Goal: Transaction & Acquisition: Purchase product/service

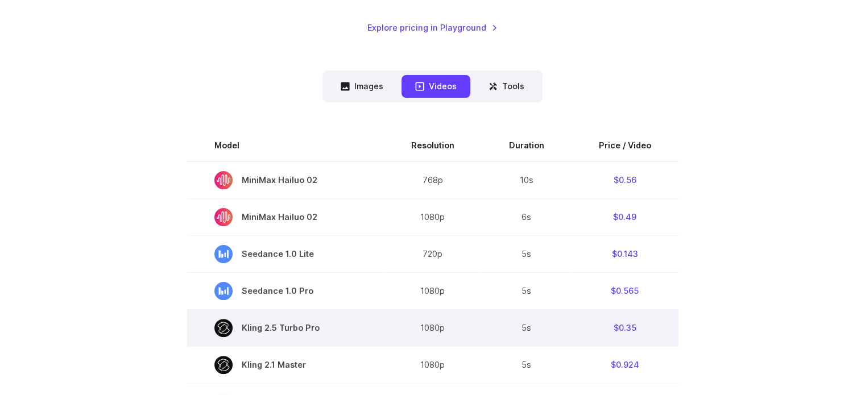
scroll to position [341, 0]
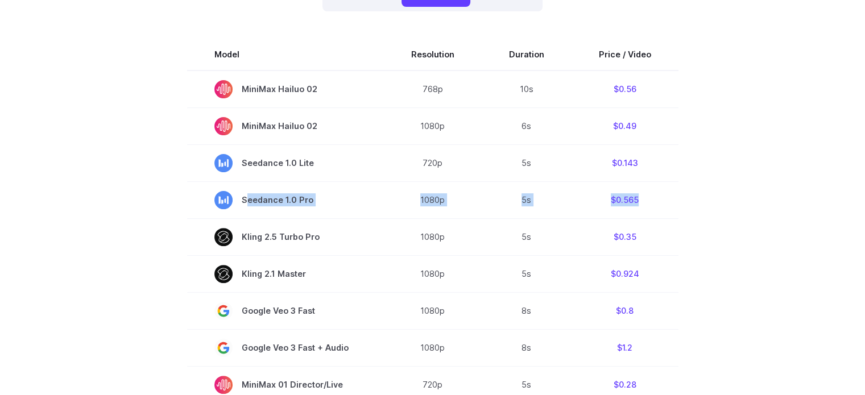
drag, startPoint x: 607, startPoint y: 203, endPoint x: 162, endPoint y: 216, distance: 445.4
click at [231, 204] on tr "Seedance 1.0 Pro 1080p 5s $0.565" at bounding box center [432, 199] width 491 height 37
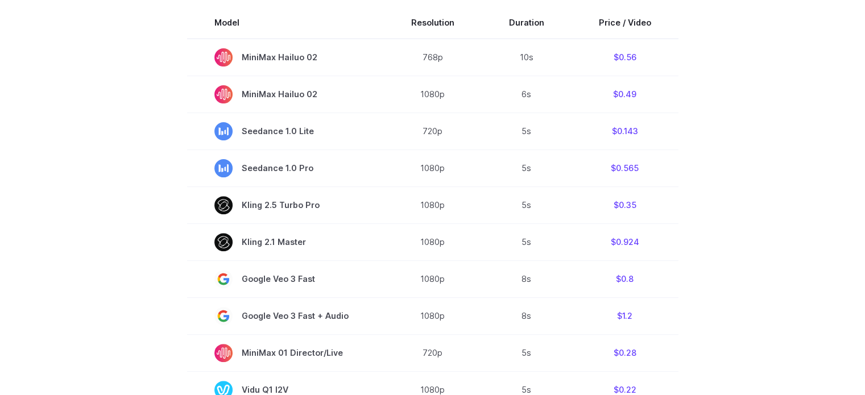
scroll to position [512, 0]
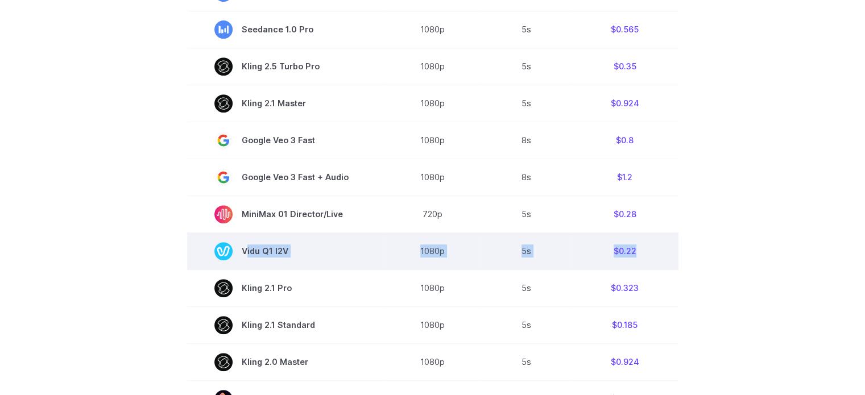
drag, startPoint x: 657, startPoint y: 254, endPoint x: 213, endPoint y: 255, distance: 444.1
click at [213, 255] on tr "Vidu Q1 I2V 1080p 5s $0.22" at bounding box center [432, 251] width 491 height 37
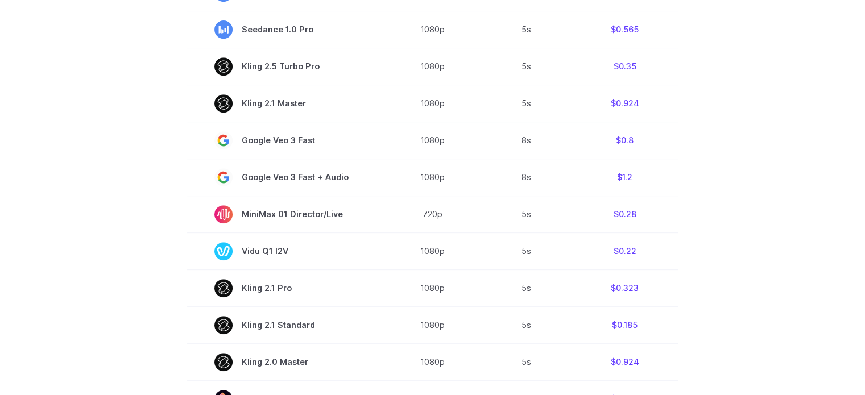
click at [139, 264] on section "Model Resolution Duration Price / Video MiniMax Hailuo 02 768p 10s $0.56 MiniMa…" at bounding box center [433, 272] width 792 height 808
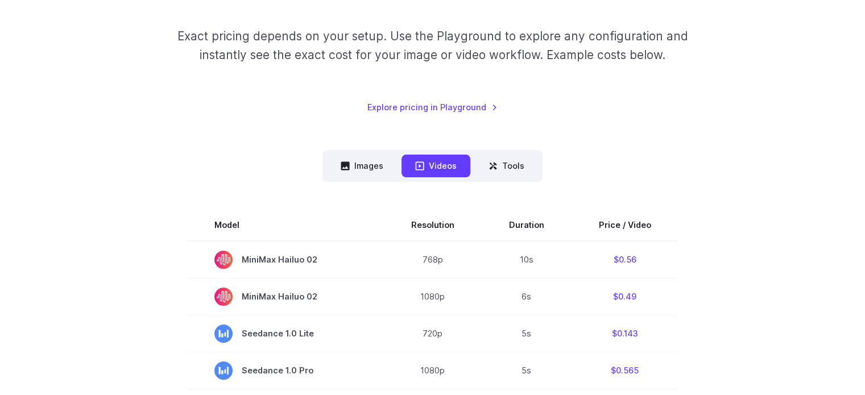
scroll to position [0, 0]
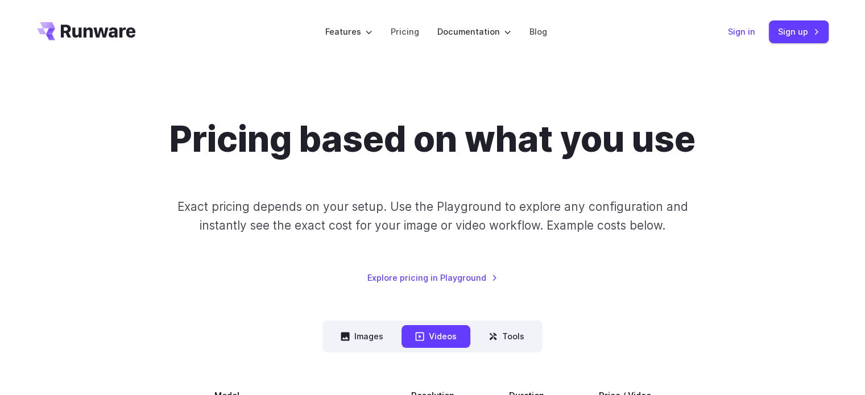
click at [742, 34] on link "Sign in" at bounding box center [741, 31] width 27 height 13
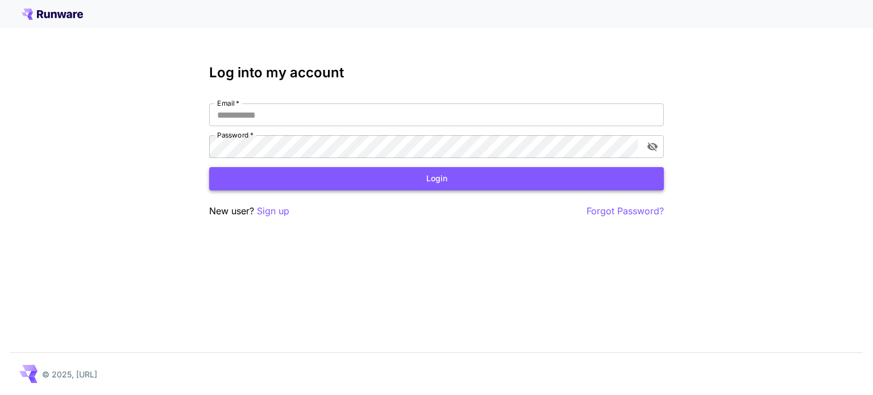
type input "**********"
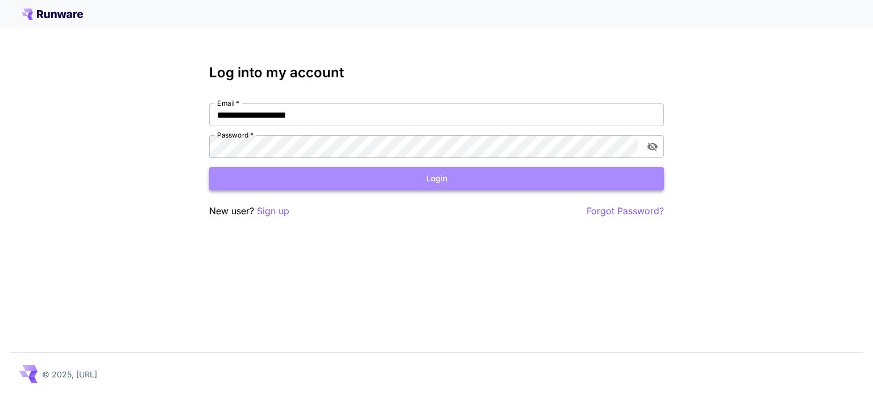
click at [522, 185] on button "Login" at bounding box center [436, 178] width 455 height 23
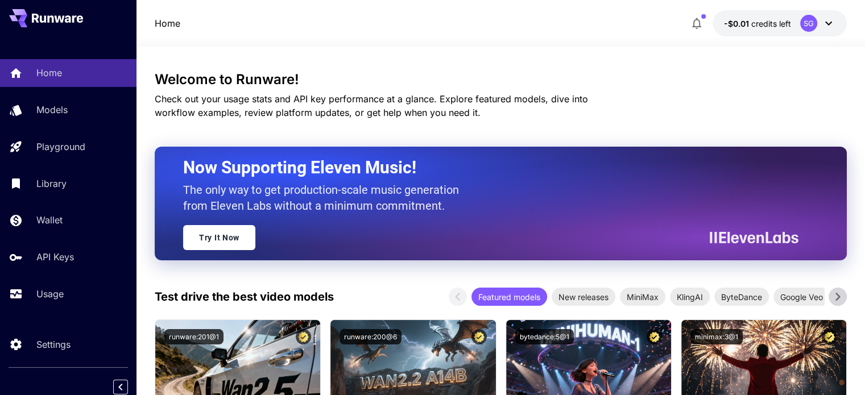
click at [772, 24] on span "credits left" at bounding box center [771, 24] width 40 height 10
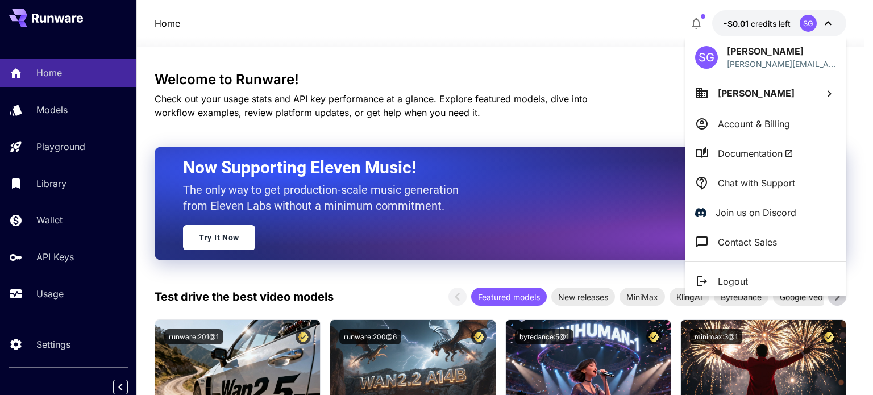
click at [577, 39] on div at bounding box center [436, 197] width 873 height 395
